Goal: Understand process/instructions: Learn how to perform a task or action

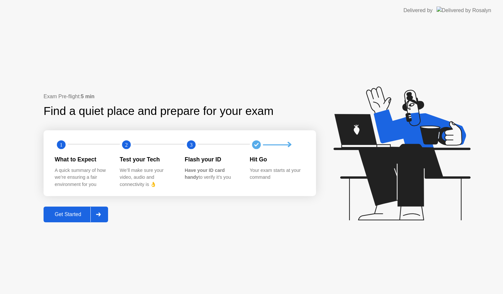
click at [74, 214] on div "Get Started" at bounding box center [67, 214] width 45 height 6
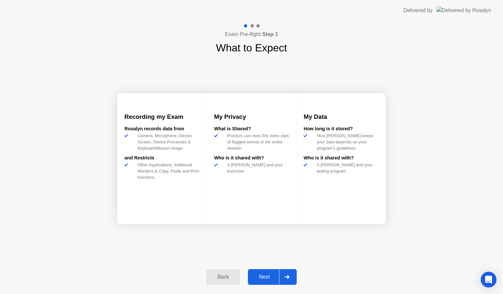
click at [270, 280] on div "Next" at bounding box center [264, 277] width 29 height 6
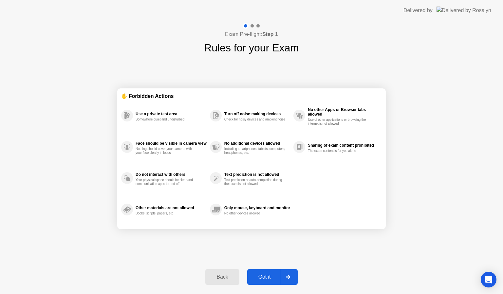
click at [271, 281] on button "Got it" at bounding box center [272, 277] width 50 height 16
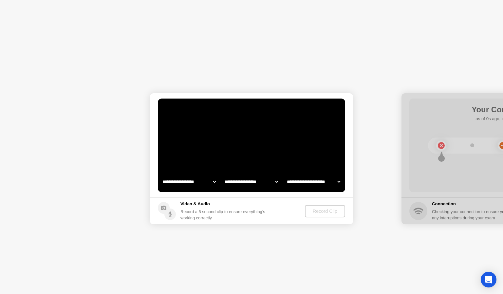
select select "**********"
select select "*******"
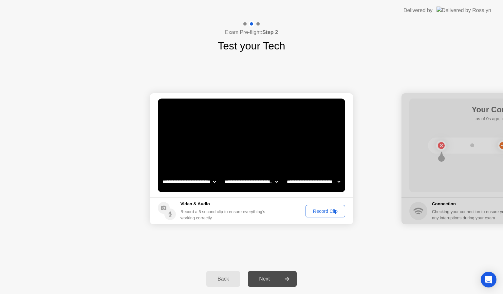
click at [325, 199] on footer "Video & Audio Record a 5 second clip to ensure everything’s working correctly R…" at bounding box center [251, 210] width 203 height 27
click at [325, 208] on div "Record Clip" at bounding box center [325, 210] width 35 height 5
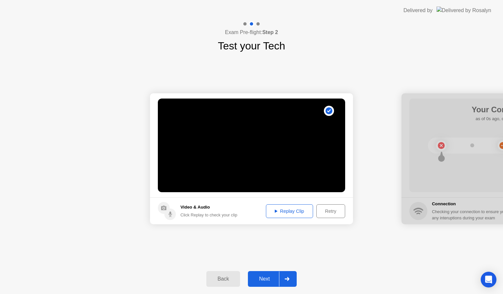
click at [271, 276] on div "Next" at bounding box center [264, 279] width 29 height 6
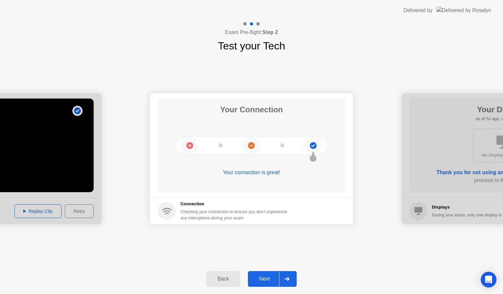
click at [266, 276] on div "Next" at bounding box center [264, 279] width 29 height 6
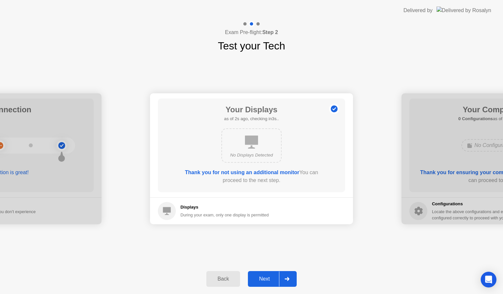
click at [266, 276] on div "Next" at bounding box center [264, 279] width 29 height 6
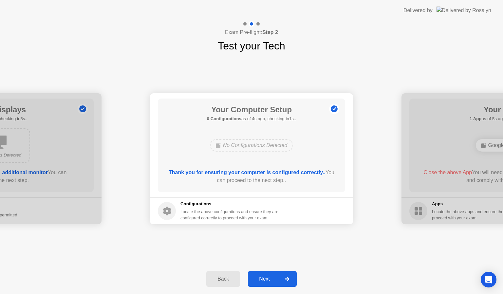
click at [266, 276] on div "Next" at bounding box center [264, 279] width 29 height 6
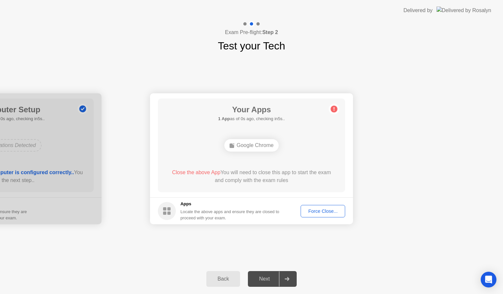
drag, startPoint x: 266, startPoint y: 276, endPoint x: 218, endPoint y: 306, distance: 56.5
click at [218, 294] on html "**********" at bounding box center [251, 147] width 503 height 294
click at [292, 215] on footer "Apps Locate the above apps and ensure they are closed to proceed with your exam…" at bounding box center [251, 210] width 203 height 27
click at [273, 277] on div "Next" at bounding box center [264, 279] width 29 height 6
drag, startPoint x: 345, startPoint y: 246, endPoint x: 264, endPoint y: 279, distance: 87.2
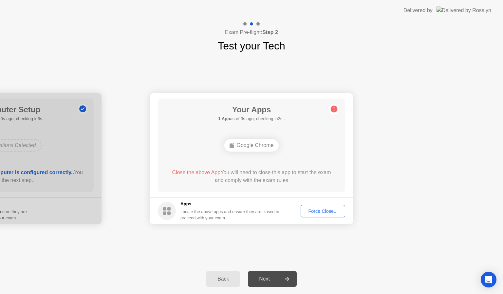
click at [264, 279] on div "**********" at bounding box center [251, 157] width 503 height 273
click at [267, 277] on div "Next" at bounding box center [264, 279] width 29 height 6
click at [324, 210] on div "Force Close..." at bounding box center [323, 210] width 40 height 5
click at [220, 278] on div "Back" at bounding box center [223, 279] width 30 height 6
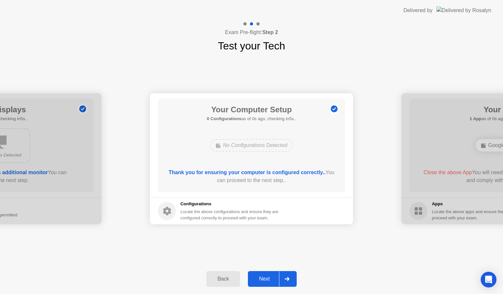
click at [220, 278] on div "Back" at bounding box center [223, 279] width 30 height 6
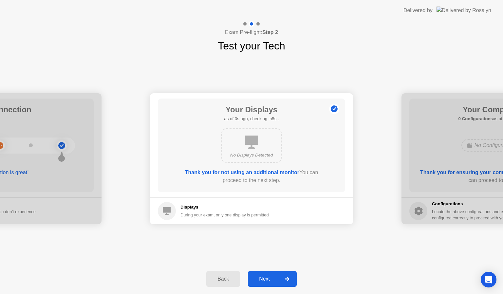
click at [220, 278] on div "Back" at bounding box center [223, 279] width 30 height 6
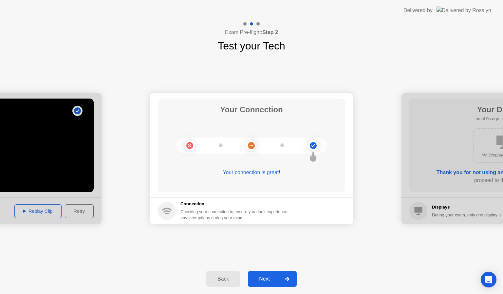
click at [220, 278] on div "Back" at bounding box center [223, 279] width 30 height 6
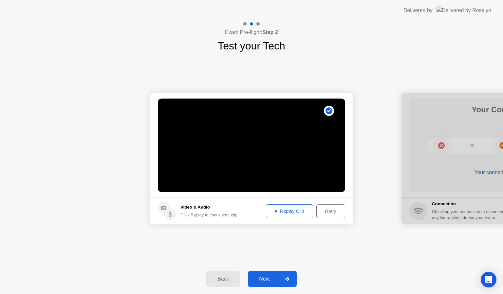
click at [220, 278] on div "Back" at bounding box center [223, 279] width 30 height 6
